Goal: Task Accomplishment & Management: Complete application form

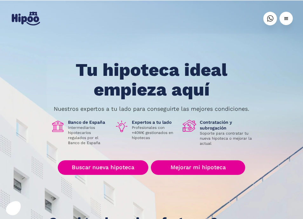
scroll to position [32, 0]
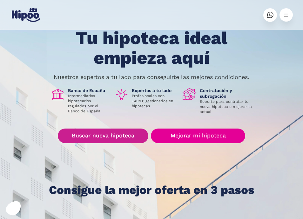
click at [107, 135] on link "Buscar nueva hipoteca" at bounding box center [103, 136] width 91 height 15
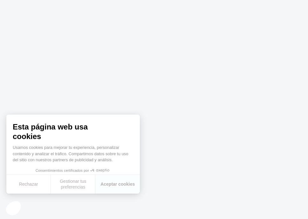
click at [173, 171] on body at bounding box center [154, 109] width 308 height 219
click at [112, 185] on button "Aceptar cookies" at bounding box center [117, 184] width 45 height 19
